Goal: Information Seeking & Learning: Learn about a topic

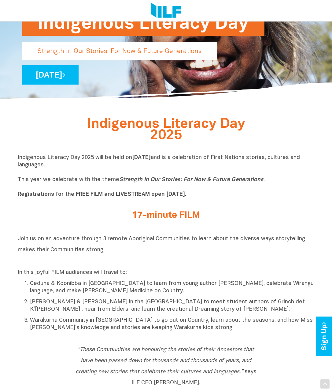
scroll to position [61, 0]
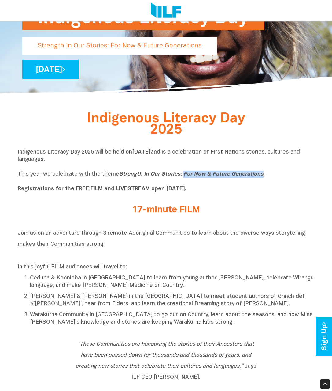
drag, startPoint x: 260, startPoint y: 175, endPoint x: 181, endPoint y: 174, distance: 79.3
click at [181, 174] on p "Indigenous Literacy Day 2025 will be held [DATE][DATE] and is a celebration of …" at bounding box center [166, 170] width 297 height 44
copy icon "For Now & Future Generations"
click at [128, 229] on h2 "Join us on an adventure through 3 remote Aboriginal Communities to learn about …" at bounding box center [166, 243] width 297 height 33
